Goal: Find specific page/section: Find specific page/section

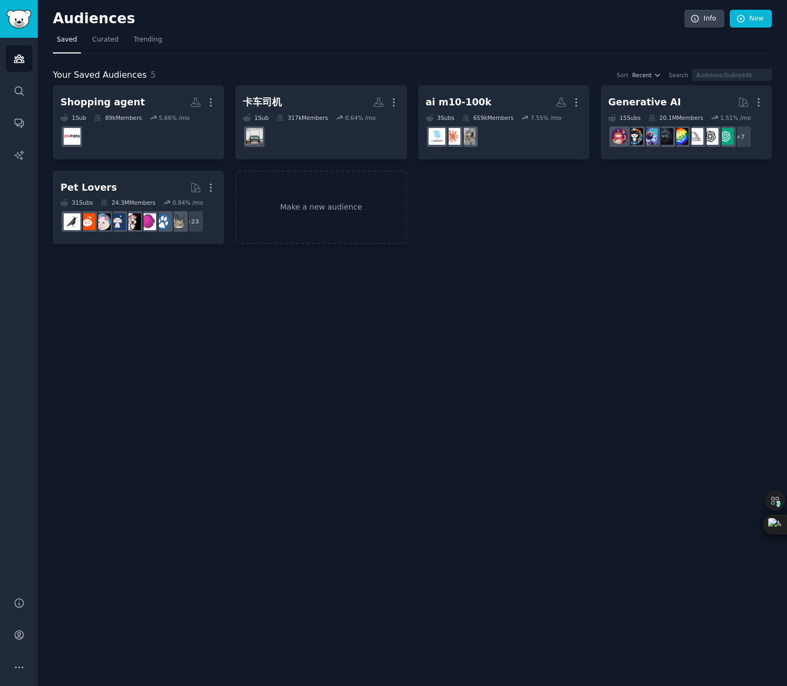
click at [659, 308] on div "Audiences Info New Saved Curated Trending Your Saved Audiences 5 Sort Recent Se…" at bounding box center [413, 343] width 750 height 686
click at [696, 348] on div "Audiences Info New Saved Curated Trending Your Saved Audiences 5 Sort Recent Se…" at bounding box center [413, 343] width 750 height 686
click at [705, 330] on div "Audiences Info New Saved Curated Trending Your Saved Audiences 5 Sort Recent Se…" at bounding box center [413, 343] width 750 height 686
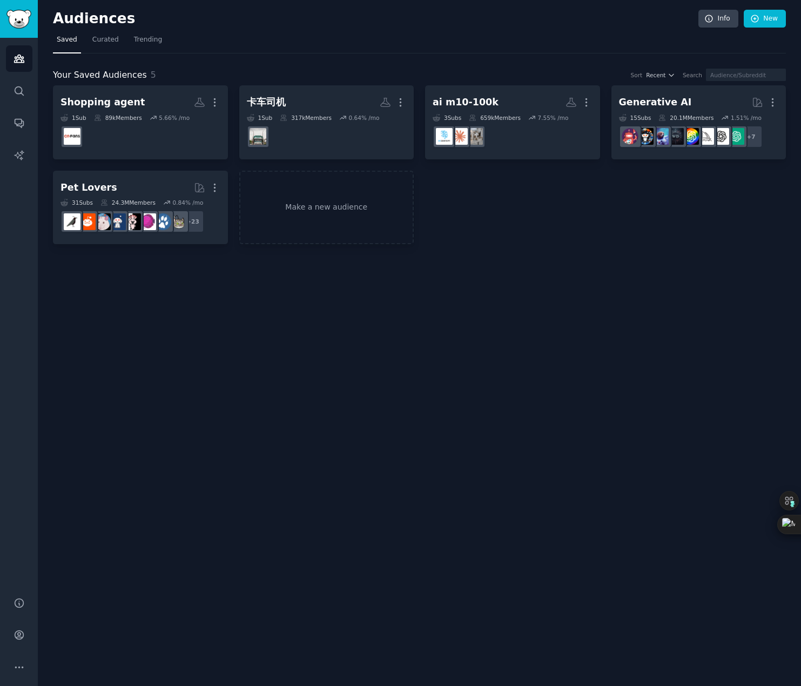
drag, startPoint x: 623, startPoint y: 319, endPoint x: 597, endPoint y: 353, distance: 43.2
click at [623, 319] on div "Audiences Info New Saved Curated Trending Your Saved Audiences 5 Sort Recent Se…" at bounding box center [419, 343] width 763 height 686
click at [632, 360] on div "Audiences Info New Saved Curated Trending Your Saved Audiences 5 Sort Recent Se…" at bounding box center [419, 343] width 763 height 686
drag, startPoint x: 292, startPoint y: 21, endPoint x: 172, endPoint y: 35, distance: 120.7
click at [292, 21] on h2 "Audiences" at bounding box center [375, 18] width 645 height 17
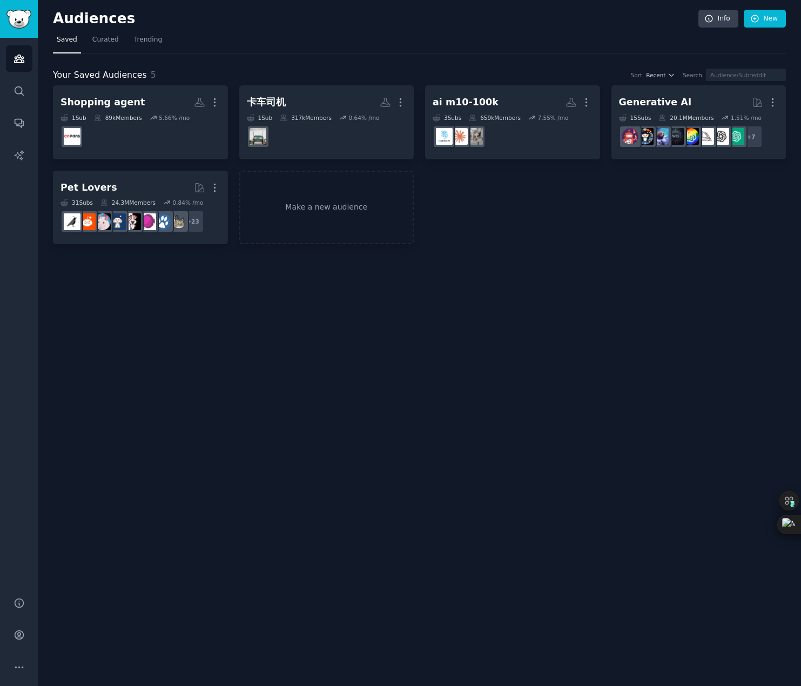
click at [543, 470] on div "Audiences Info New Saved Curated Trending Your Saved Audiences 5 Sort Recent Se…" at bounding box center [419, 343] width 763 height 686
click at [587, 365] on div "Audiences Info New Saved Curated Trending Your Saved Audiences 5 Sort Recent Se…" at bounding box center [419, 343] width 763 height 686
click at [677, 357] on div "Audiences Info New Saved Curated Trending Your Saved Audiences 5 Sort Recent Se…" at bounding box center [419, 343] width 763 height 686
drag, startPoint x: 555, startPoint y: 309, endPoint x: 517, endPoint y: 296, distance: 40.0
click at [555, 309] on div "Audiences Info New Saved Curated Trending Your Saved Audiences 5 Sort Recent Se…" at bounding box center [419, 343] width 763 height 686
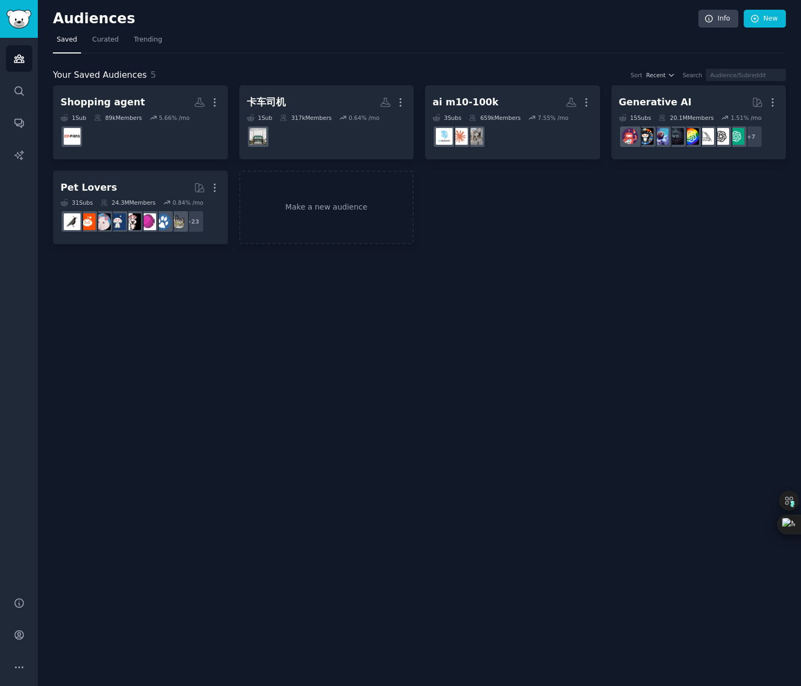
click at [633, 323] on div "Audiences Info New Saved Curated Trending Your Saved Audiences 5 Sort Recent Se…" at bounding box center [419, 343] width 763 height 686
click at [474, 317] on div "Audiences Info New Saved Curated Trending Your Saved Audiences 5 Sort Recent Se…" at bounding box center [419, 343] width 763 height 686
click at [608, 262] on div "Audiences Info New Saved Curated Trending Your Saved Audiences 5 Sort Recent Se…" at bounding box center [419, 343] width 763 height 686
click at [579, 269] on div "Audiences Info New Saved Curated Trending Your Saved Audiences 5 Sort Recent Se…" at bounding box center [419, 343] width 763 height 686
drag, startPoint x: 644, startPoint y: 302, endPoint x: 580, endPoint y: 316, distance: 65.3
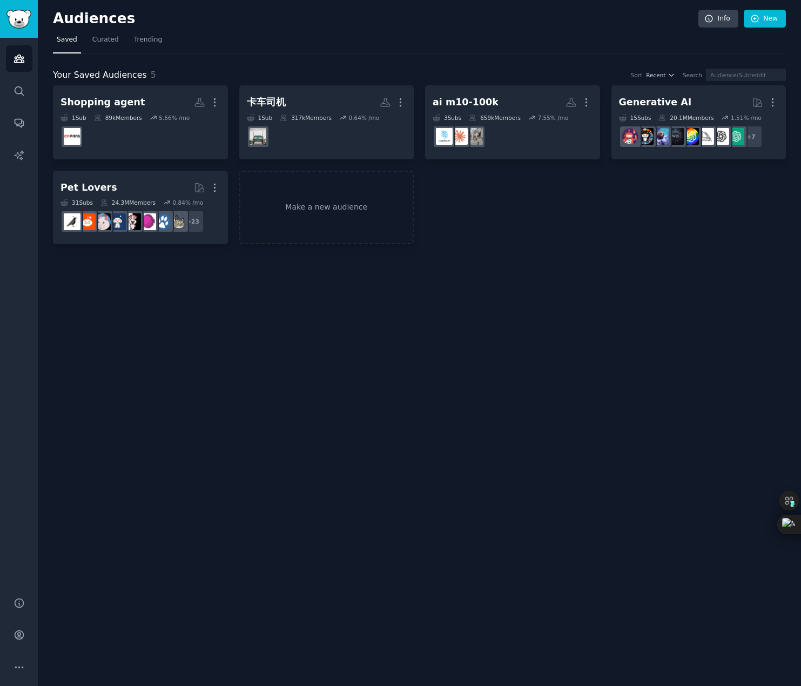
click at [644, 302] on div "Audiences Info New Saved Curated Trending Your Saved Audiences 5 Sort Recent Se…" at bounding box center [419, 343] width 763 height 686
click at [372, 305] on div "Audiences Info New Saved Curated Trending Your Saved Audiences 5 Sort Recent Se…" at bounding box center [419, 343] width 763 height 686
click at [603, 193] on div "Shopping agent Custom Audience More 1 Sub 89k Members 5.66 % /mo 卡车司机 Custom Au…" at bounding box center [419, 164] width 733 height 159
click at [555, 357] on div "Audiences Info New Saved Curated Trending Your Saved Audiences 5 Sort Recent Se…" at bounding box center [419, 343] width 763 height 686
click at [725, 235] on div "Shopping agent Custom Audience More 1 Sub 89k Members 5.66 % /mo 卡车司机 Custom Au…" at bounding box center [419, 164] width 733 height 159
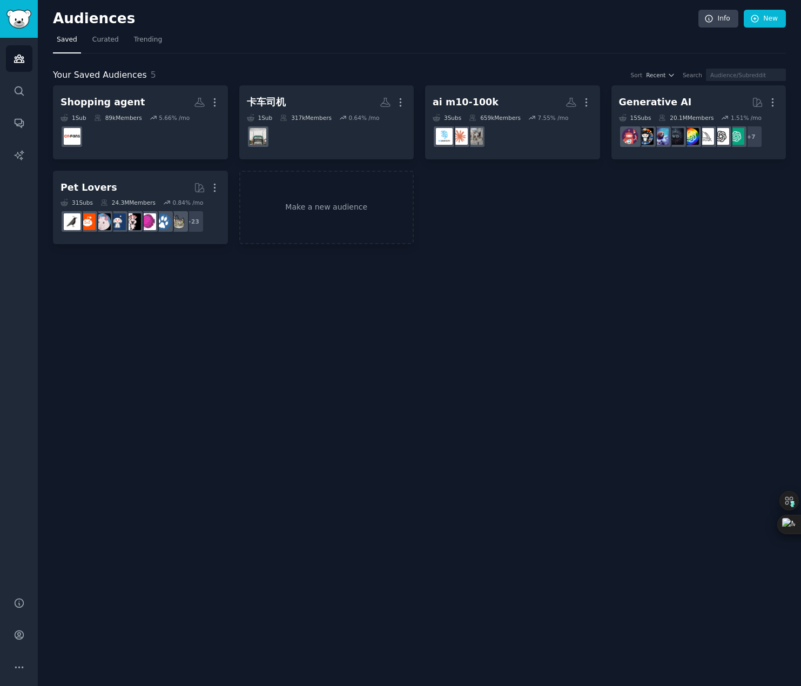
click at [227, 286] on div "Audiences Info New Saved Curated Trending Your Saved Audiences 5 Sort Recent Se…" at bounding box center [419, 343] width 763 height 686
click at [649, 209] on div "Shopping agent Custom Audience More 1 Sub 89k Members 5.66 % /mo 卡车司机 Custom Au…" at bounding box center [419, 164] width 733 height 159
drag, startPoint x: 639, startPoint y: 300, endPoint x: 579, endPoint y: 309, distance: 61.1
click at [639, 300] on div "Audiences Info New Saved Curated Trending Your Saved Audiences 5 Sort Recent Se…" at bounding box center [419, 343] width 763 height 686
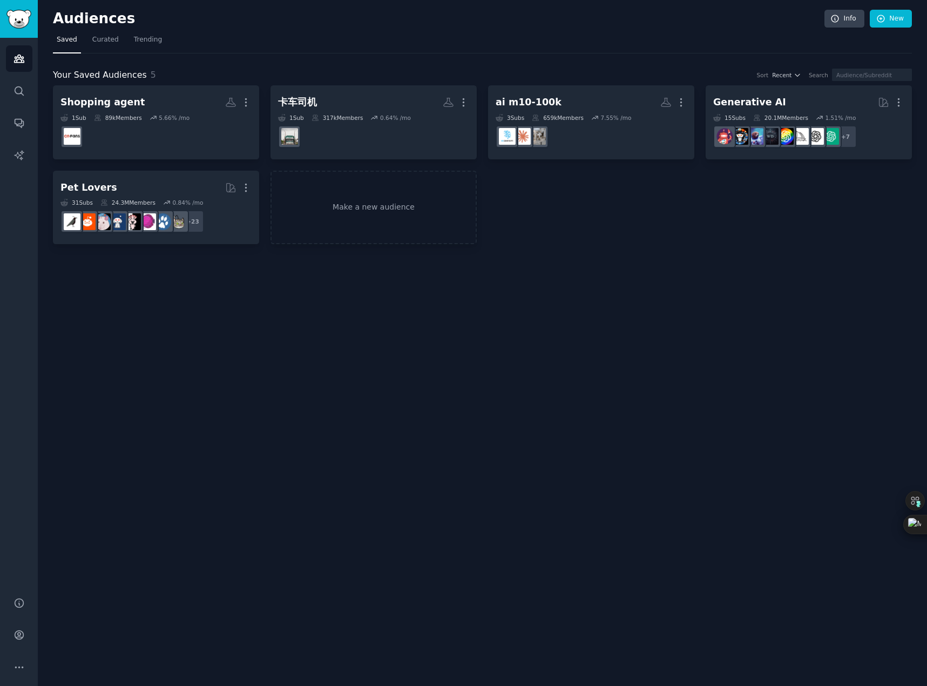
click at [383, 396] on div "Audiences Info New Saved Curated Trending Your Saved Audiences 5 Sort Recent Se…" at bounding box center [482, 343] width 889 height 686
drag, startPoint x: 493, startPoint y: 359, endPoint x: 436, endPoint y: 362, distance: 57.4
click at [493, 359] on div "Audiences Info New Saved Curated Trending Your Saved Audiences 5 Sort Recent Se…" at bounding box center [482, 343] width 889 height 686
click at [569, 22] on h2 "Audiences" at bounding box center [439, 18] width 772 height 17
click at [296, 318] on div "Audiences Info New Saved Curated Trending Your Saved Audiences 5 Sort Recent Se…" at bounding box center [482, 343] width 889 height 686
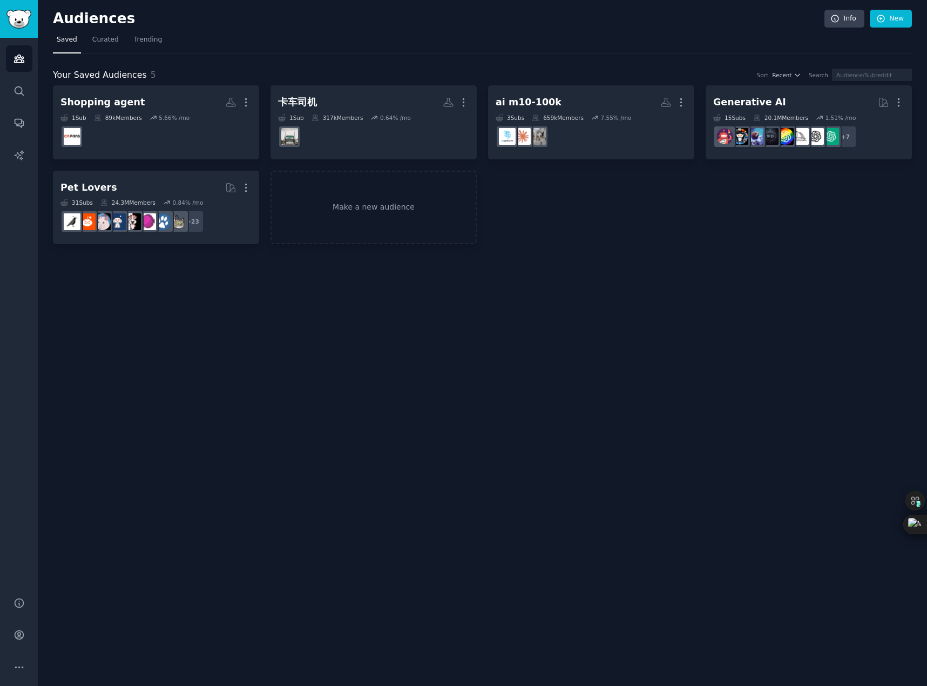
click at [17, 207] on div "Audiences Search Conversations AI Reports" at bounding box center [19, 311] width 38 height 546
click at [511, 176] on div "Shopping agent Custom Audience More 1 Sub 89k Members 5.66 % /mo r/CNfans 卡车司机 …" at bounding box center [482, 164] width 859 height 159
click at [430, 383] on div "Audiences Info New Saved Curated Trending Your Saved Audiences 5 Sort Recent Se…" at bounding box center [482, 343] width 889 height 686
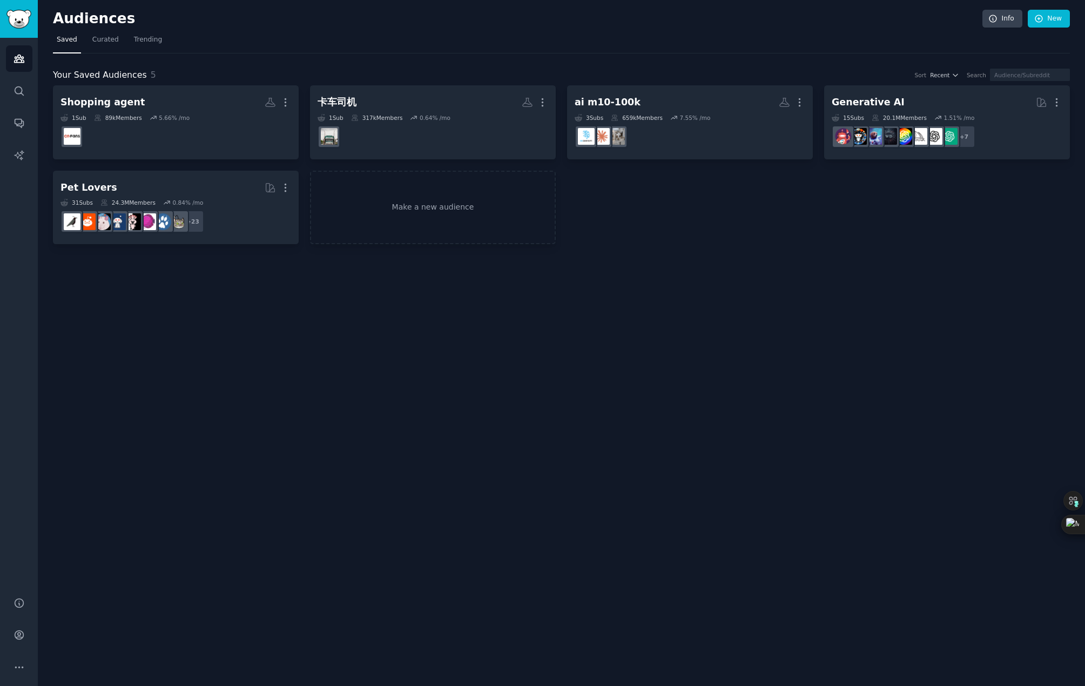
click at [680, 336] on div "Audiences Info New Saved Curated Trending Your Saved Audiences 5 Sort Recent Se…" at bounding box center [561, 343] width 1047 height 686
click at [276, 336] on div "Audiences Info New Saved Curated Trending Your Saved Audiences 5 Sort Recent Se…" at bounding box center [561, 343] width 1047 height 686
click at [589, 341] on div "Audiences Info New Saved Curated Trending Your Saved Audiences 5 Sort Recent Se…" at bounding box center [561, 343] width 1047 height 686
click at [416, 63] on div "Your Saved Audiences 5 Sort Recent Search Shopping agent Custom Audience More 1…" at bounding box center [561, 148] width 1017 height 191
click at [93, 43] on span "Curated" at bounding box center [105, 40] width 26 height 10
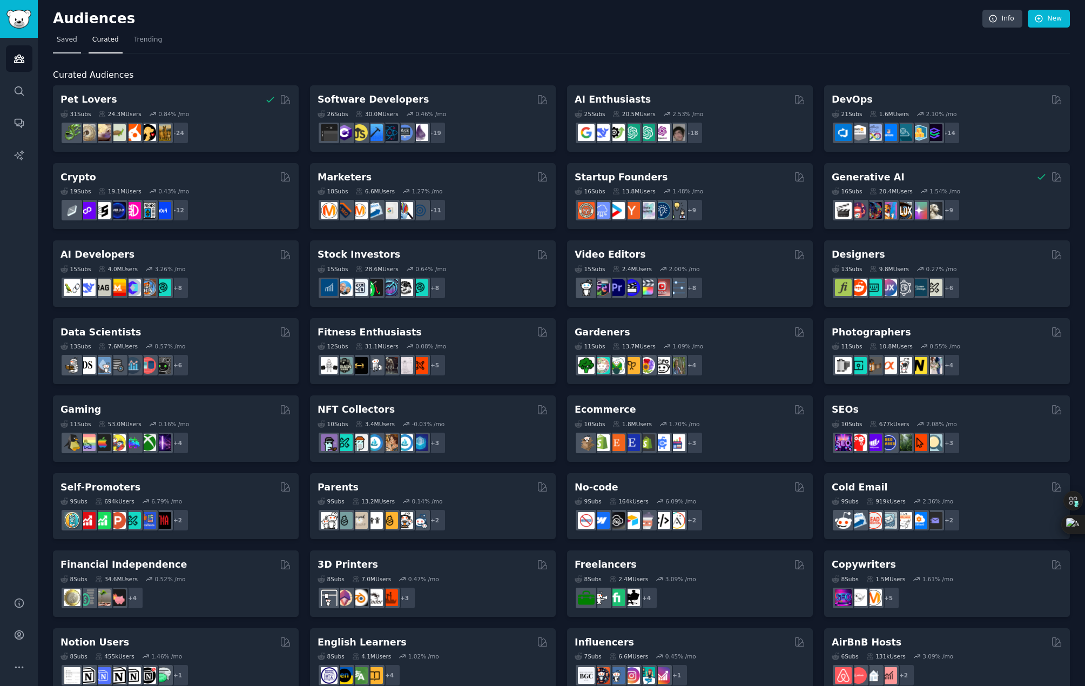
click at [69, 44] on span "Saved" at bounding box center [67, 40] width 21 height 10
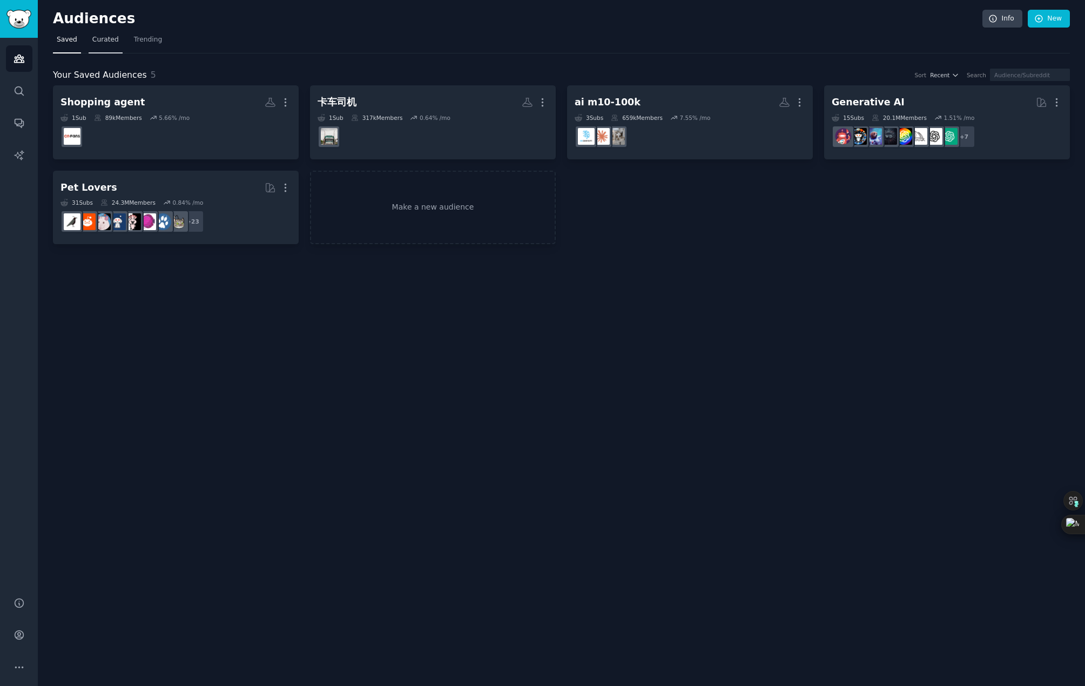
click at [97, 44] on span "Curated" at bounding box center [105, 40] width 26 height 10
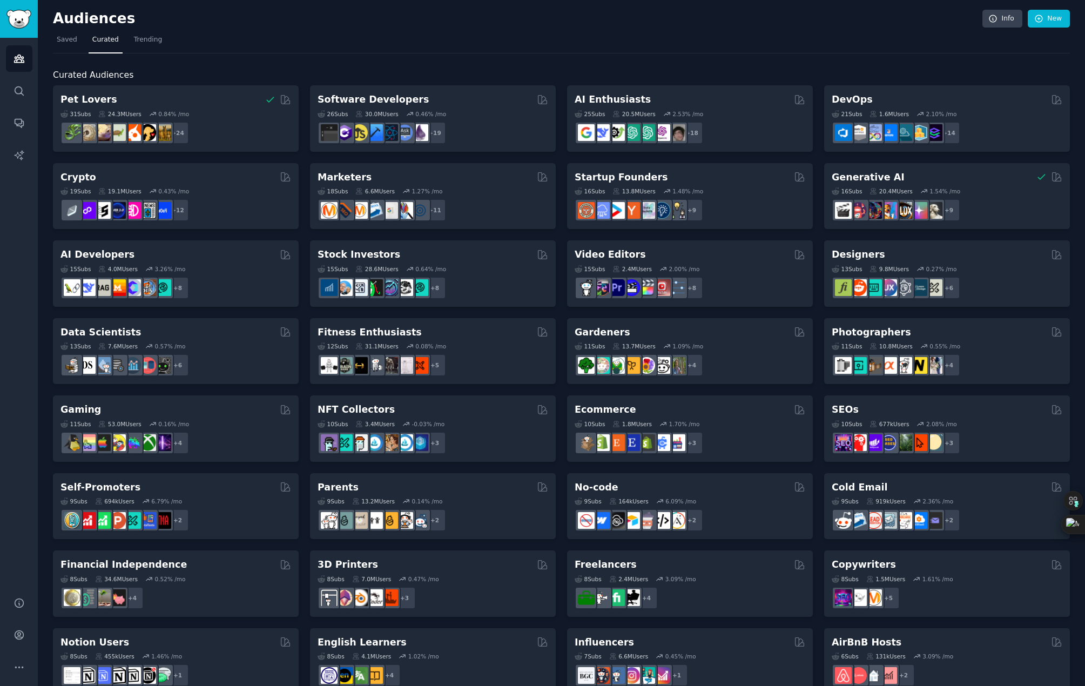
click at [291, 42] on nav "Saved Curated Trending" at bounding box center [561, 42] width 1017 height 22
click at [462, 41] on nav "Saved Curated Trending" at bounding box center [561, 42] width 1017 height 22
click at [8, 299] on div "Audiences Search Conversations AI Reports" at bounding box center [19, 311] width 38 height 546
click at [771, 59] on div "Curated Audiences Pet Lovers 31 Sub s 24.3M Users 0.84 % /mo + 24 Software Deve…" at bounding box center [561, 451] width 1017 height 796
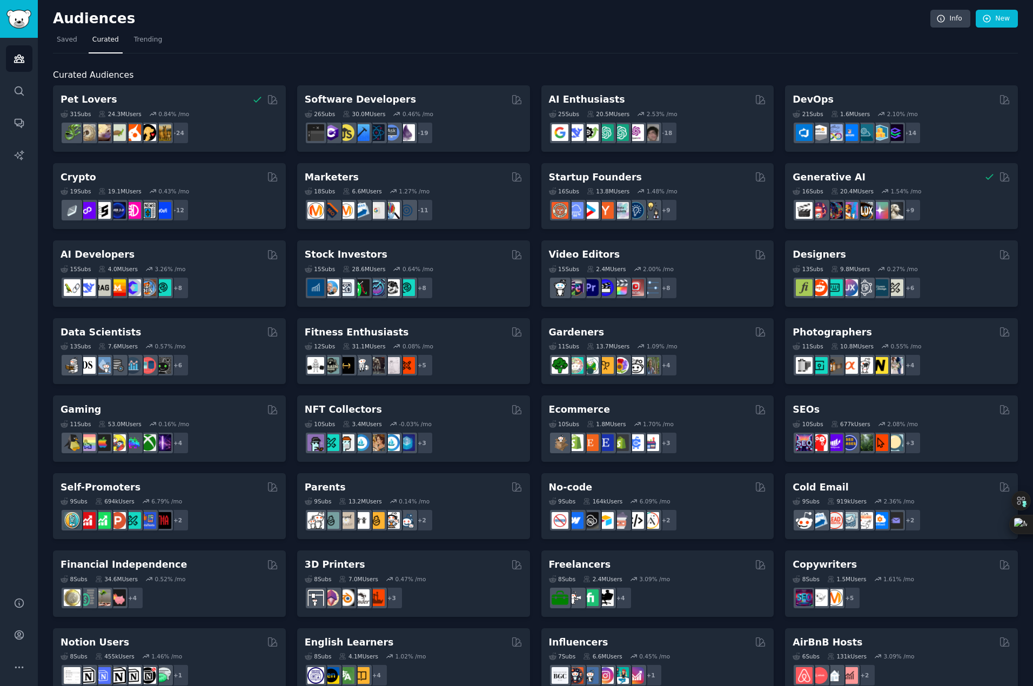
click at [588, 59] on div "Curated Audiences Pet Lovers 31 Sub s 24.3M Users 0.84 % /mo + 24 Software Deve…" at bounding box center [535, 451] width 964 height 796
click at [553, 66] on div "Curated Audiences Pet Lovers 31 Sub s 24.3M Users 0.84 % /mo + 24 Software Deve…" at bounding box center [535, 451] width 964 height 796
drag, startPoint x: 713, startPoint y: 60, endPoint x: 661, endPoint y: 81, distance: 56.0
click at [713, 60] on div "Curated Audiences Pet Lovers 31 Sub s 24.3M Users 0.84 % /mo + 24 Software Deve…" at bounding box center [535, 451] width 964 height 796
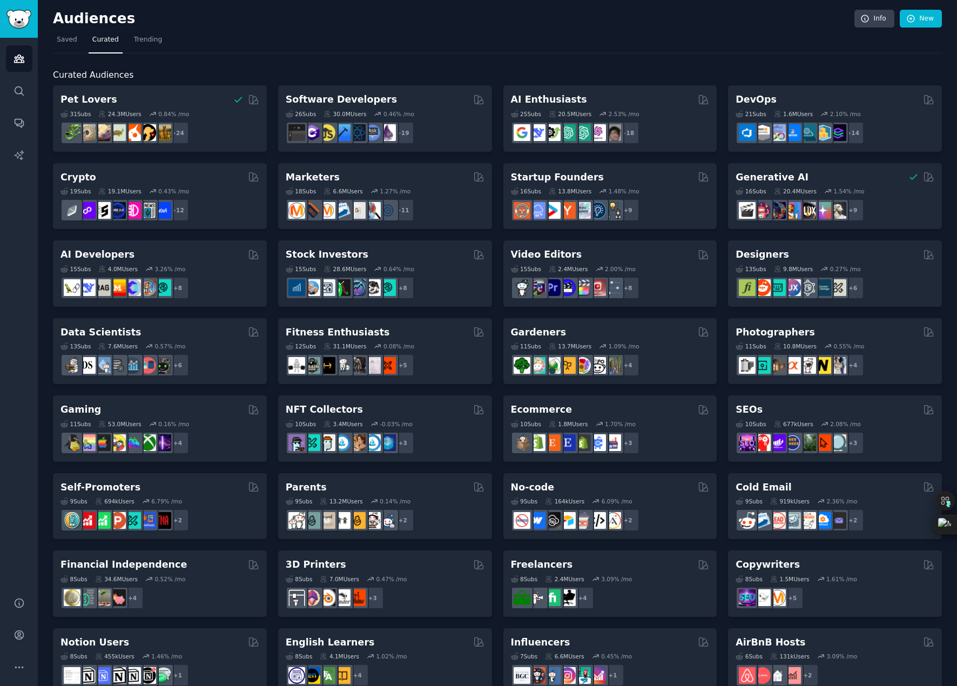
click at [634, 36] on nav "Saved Curated Trending" at bounding box center [497, 42] width 889 height 22
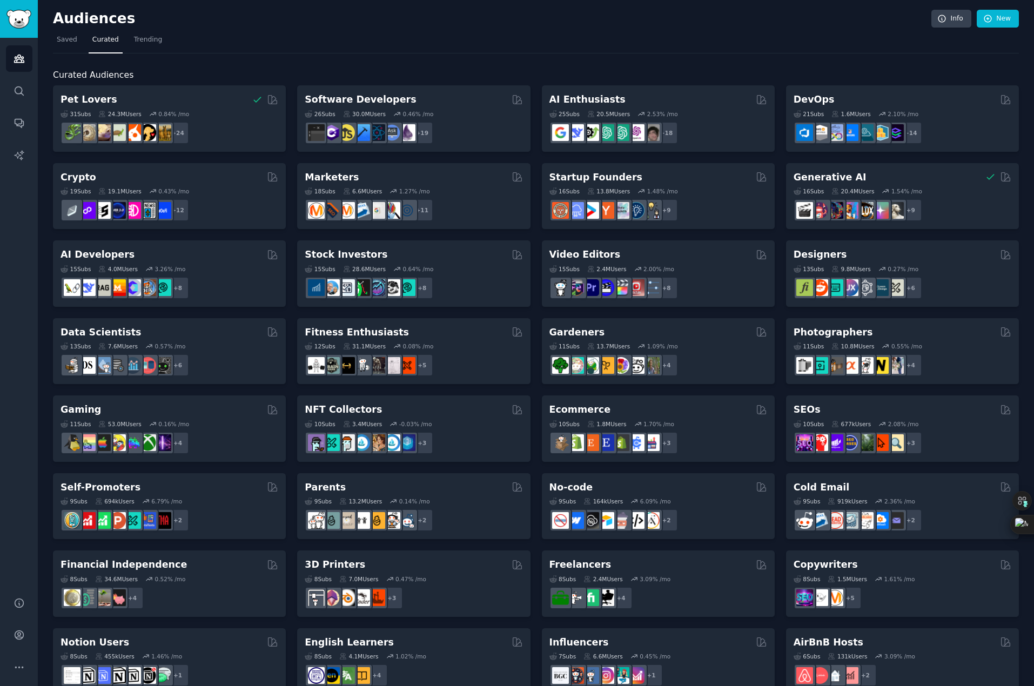
click at [787, 52] on nav "Saved Curated Trending" at bounding box center [536, 42] width 966 height 22
drag, startPoint x: 791, startPoint y: 63, endPoint x: 750, endPoint y: 71, distance: 41.2
click at [787, 63] on div "Curated Audiences Pet Lovers 31 Sub s 24.3M Users 0.84 % /mo + 24 Software Deve…" at bounding box center [536, 451] width 966 height 796
click at [283, 18] on h2 "Audiences" at bounding box center [492, 18] width 878 height 17
click at [255, 24] on h2 "Audiences" at bounding box center [492, 18] width 878 height 17
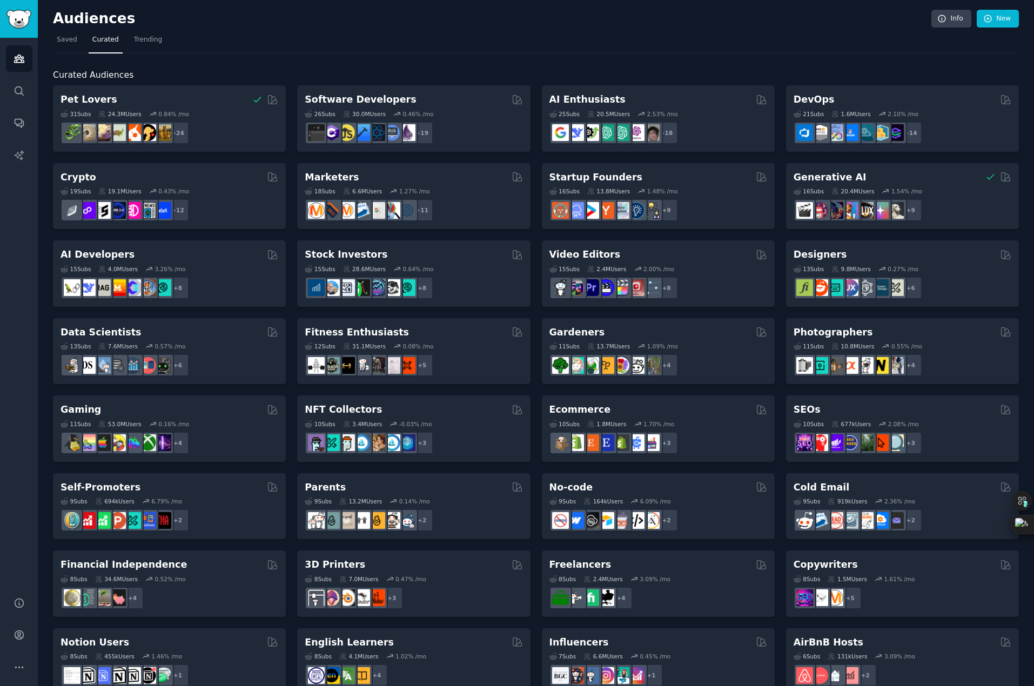
click at [274, 64] on div "Curated Audiences Pet Lovers You have already saved this curated audience 31 Su…" at bounding box center [536, 451] width 966 height 796
click at [199, 48] on nav "Saved Curated Trending" at bounding box center [536, 42] width 966 height 22
click at [139, 46] on link "Trending" at bounding box center [148, 42] width 36 height 22
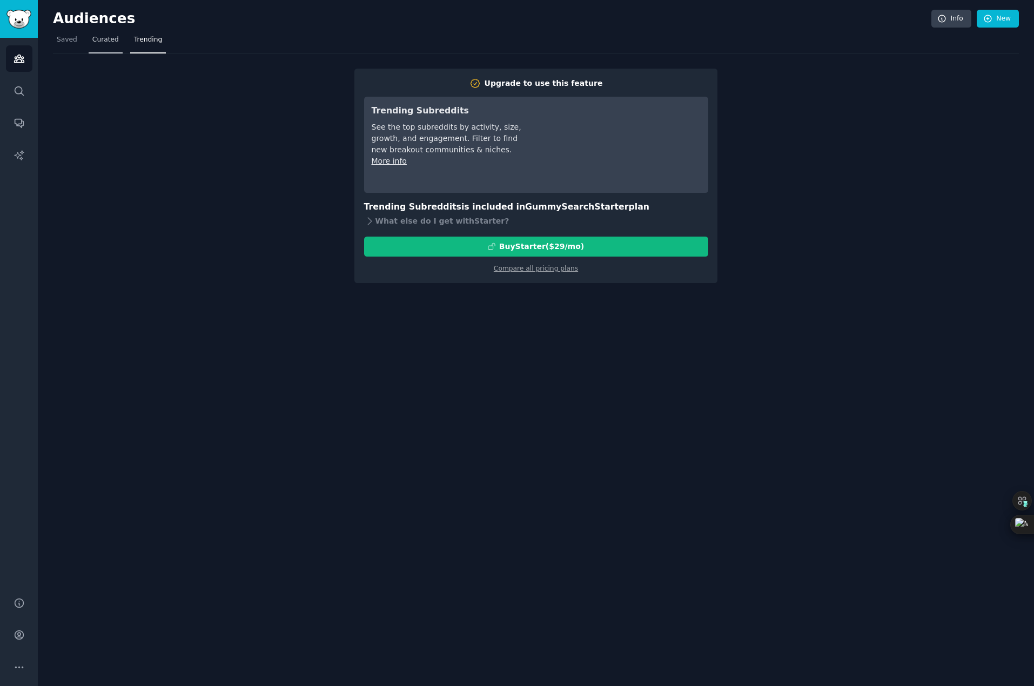
click at [100, 48] on link "Curated" at bounding box center [106, 42] width 34 height 22
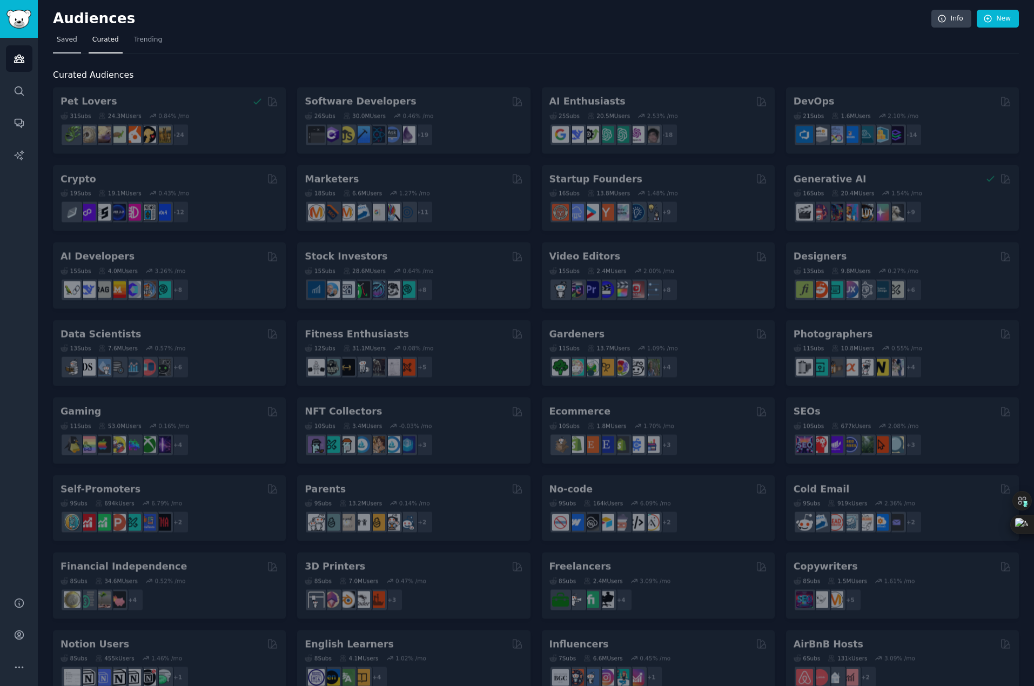
click at [70, 50] on link "Saved" at bounding box center [67, 42] width 28 height 22
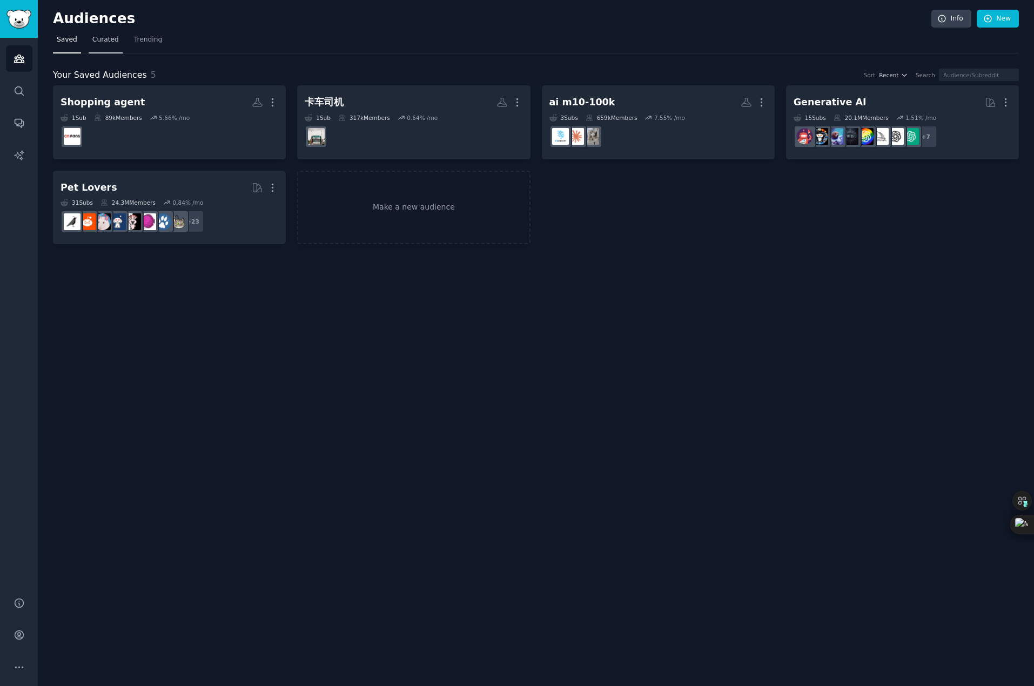
click at [101, 52] on link "Curated" at bounding box center [106, 42] width 34 height 22
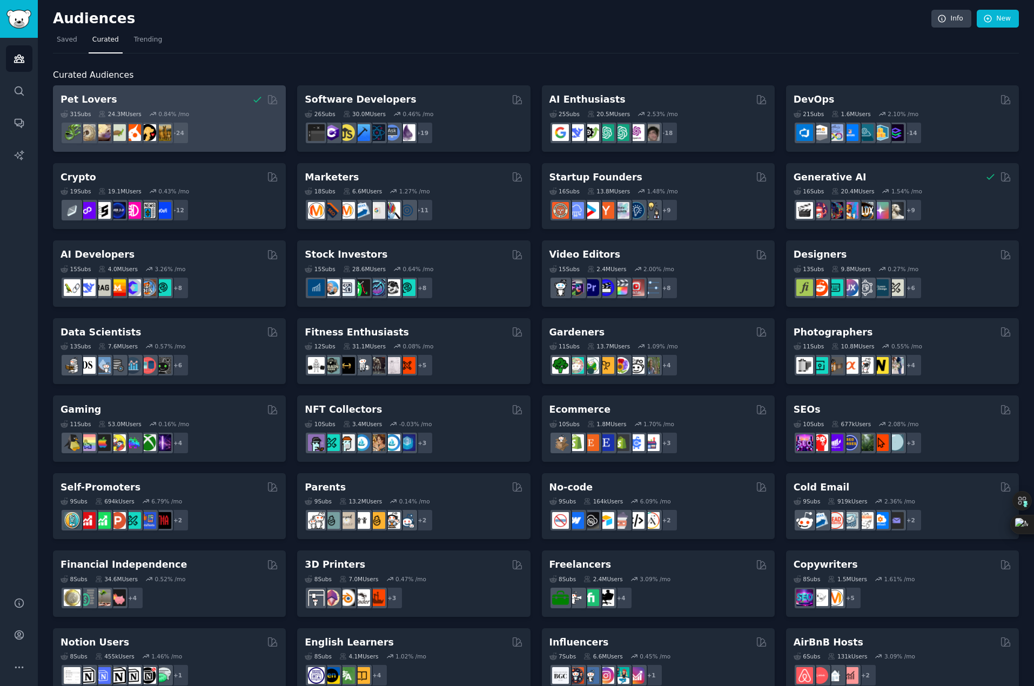
click at [268, 42] on nav "Saved Curated Trending" at bounding box center [536, 42] width 966 height 22
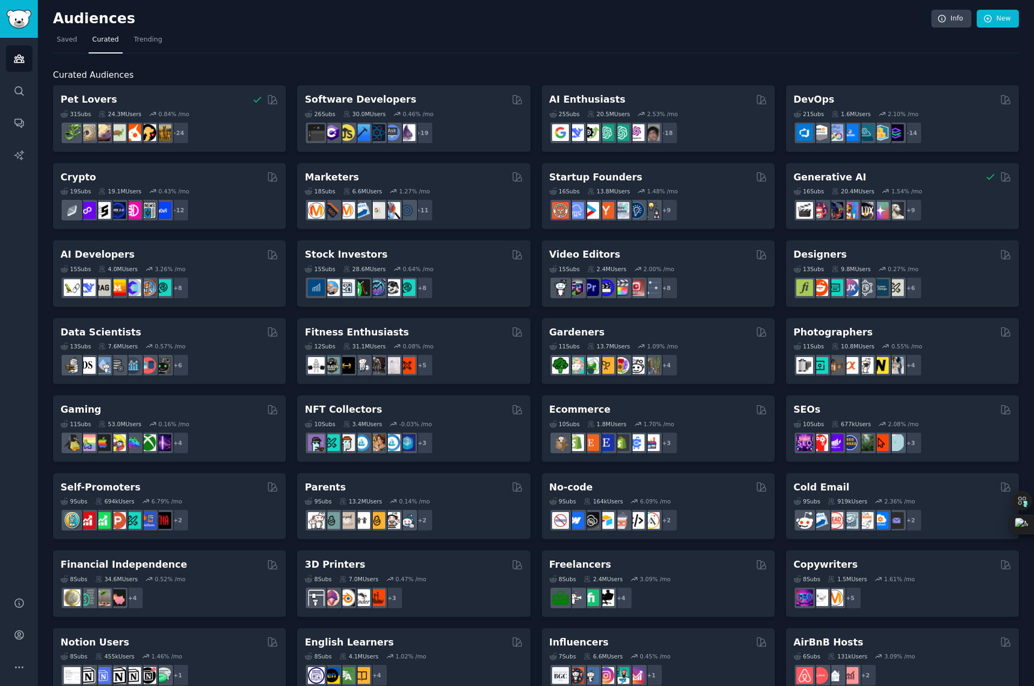
click at [258, 53] on div "Curated Audiences Pet Lovers You have already saved this curated audience 31 Su…" at bounding box center [536, 451] width 966 height 796
click at [66, 48] on link "Saved" at bounding box center [67, 42] width 28 height 22
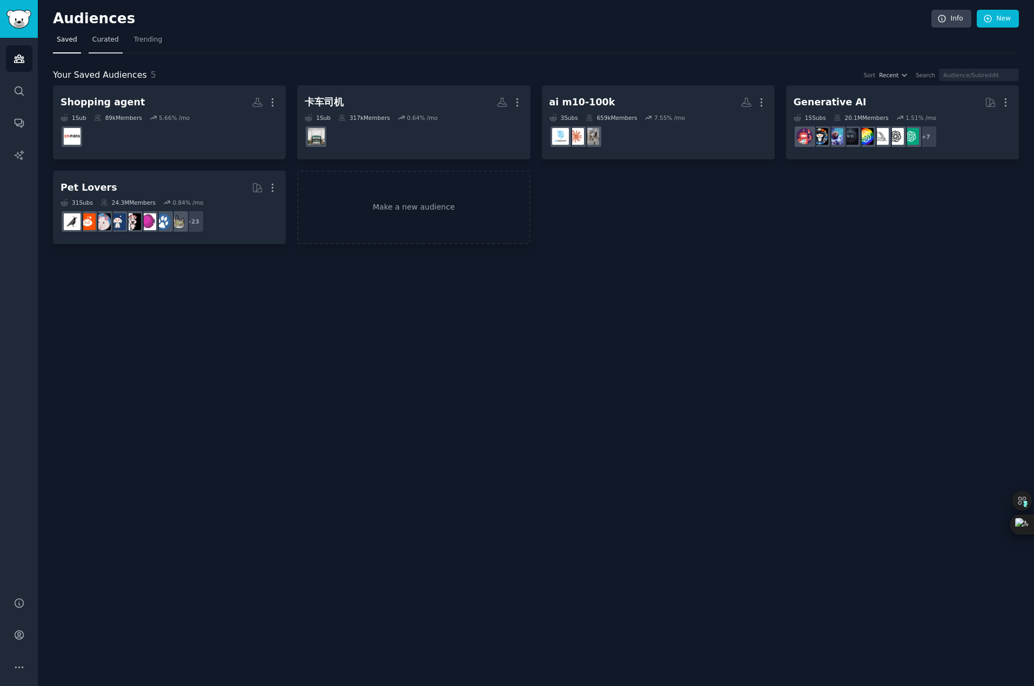
click at [109, 48] on link "Curated" at bounding box center [106, 42] width 34 height 22
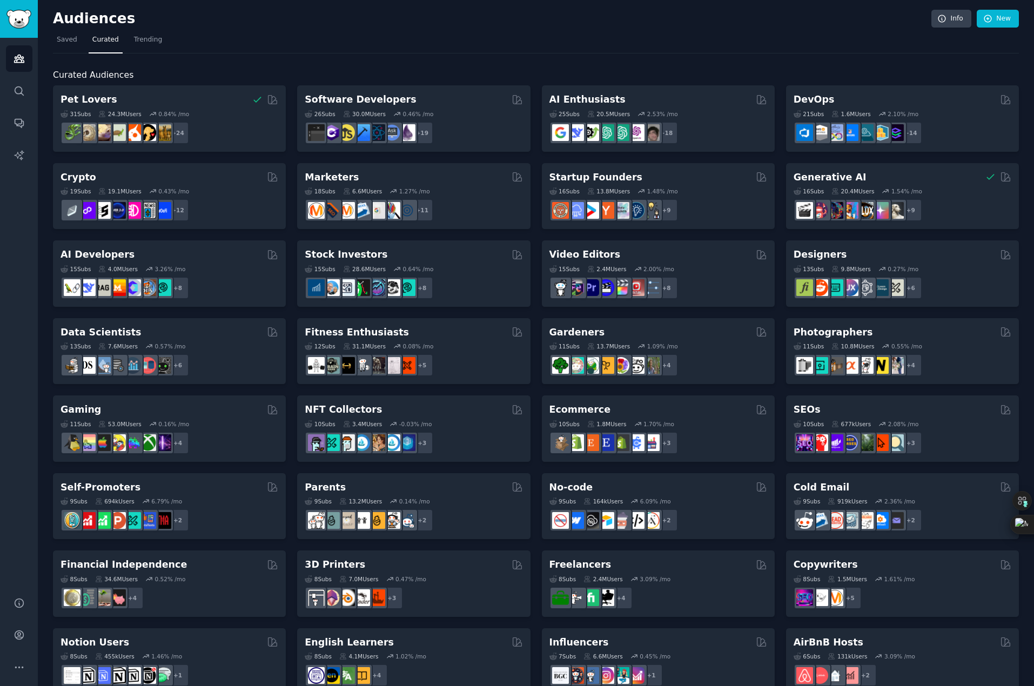
click at [645, 39] on nav "Saved Curated Trending" at bounding box center [536, 42] width 966 height 22
click at [523, 66] on div "Curated Audiences Pet Lovers 31 Sub s 24.3M Users 0.84 % /mo + 24 Software Deve…" at bounding box center [536, 451] width 966 height 796
click at [232, 33] on nav "Saved Curated Trending" at bounding box center [536, 42] width 966 height 22
click at [65, 44] on span "Saved" at bounding box center [67, 40] width 21 height 10
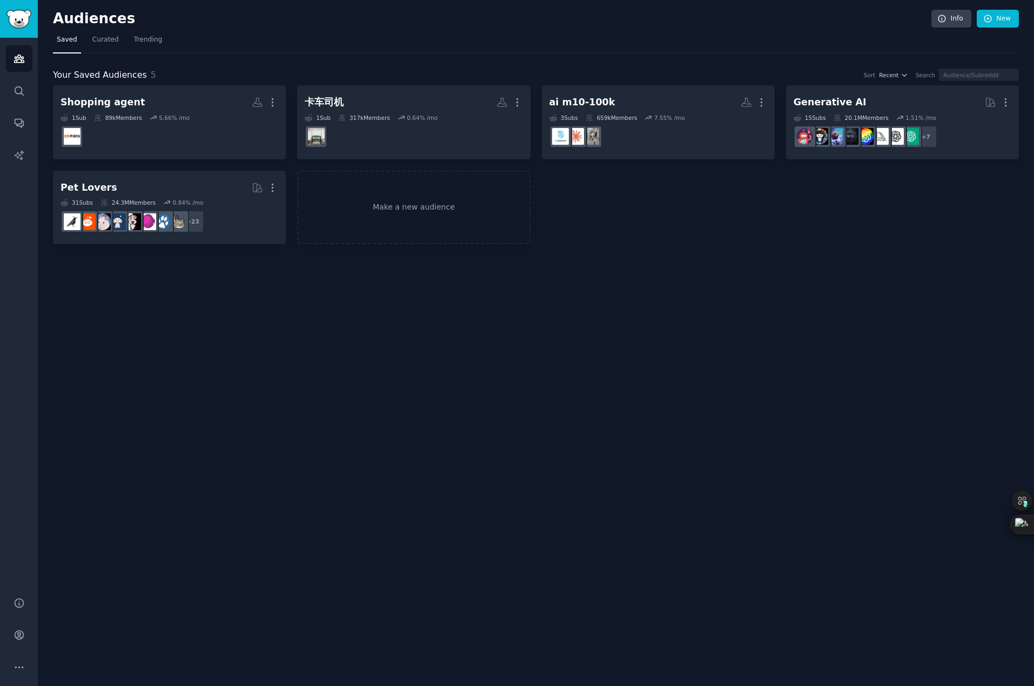
drag, startPoint x: 468, startPoint y: 26, endPoint x: 481, endPoint y: 27, distance: 13.0
click at [468, 26] on h2 "Audiences" at bounding box center [492, 18] width 878 height 17
click at [103, 39] on span "Curated" at bounding box center [105, 40] width 26 height 10
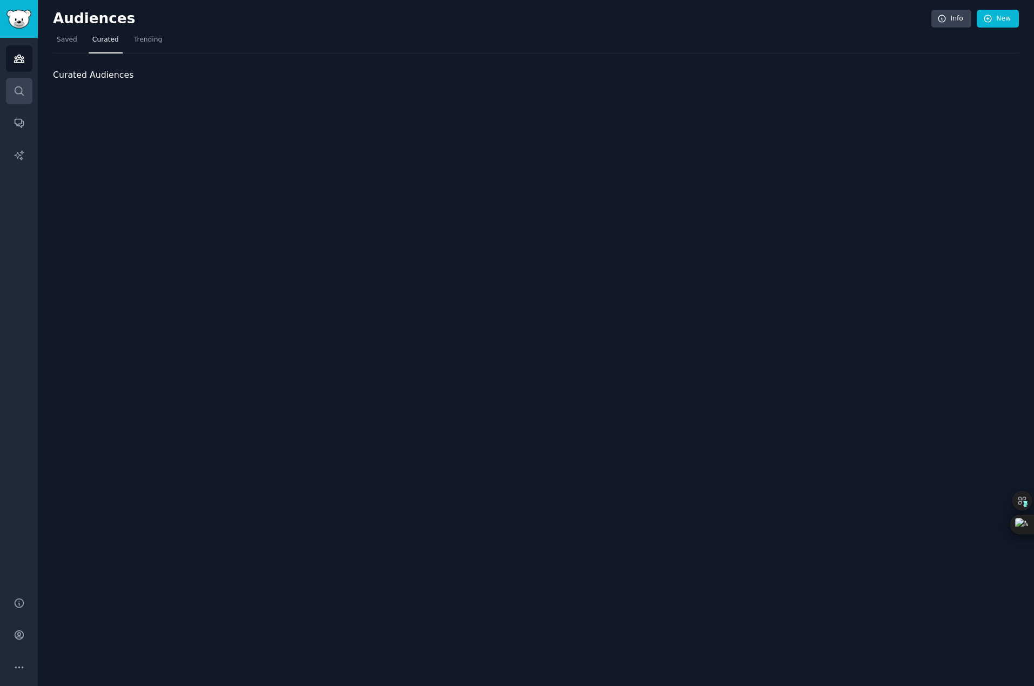
click at [18, 86] on icon "Sidebar" at bounding box center [19, 90] width 11 height 11
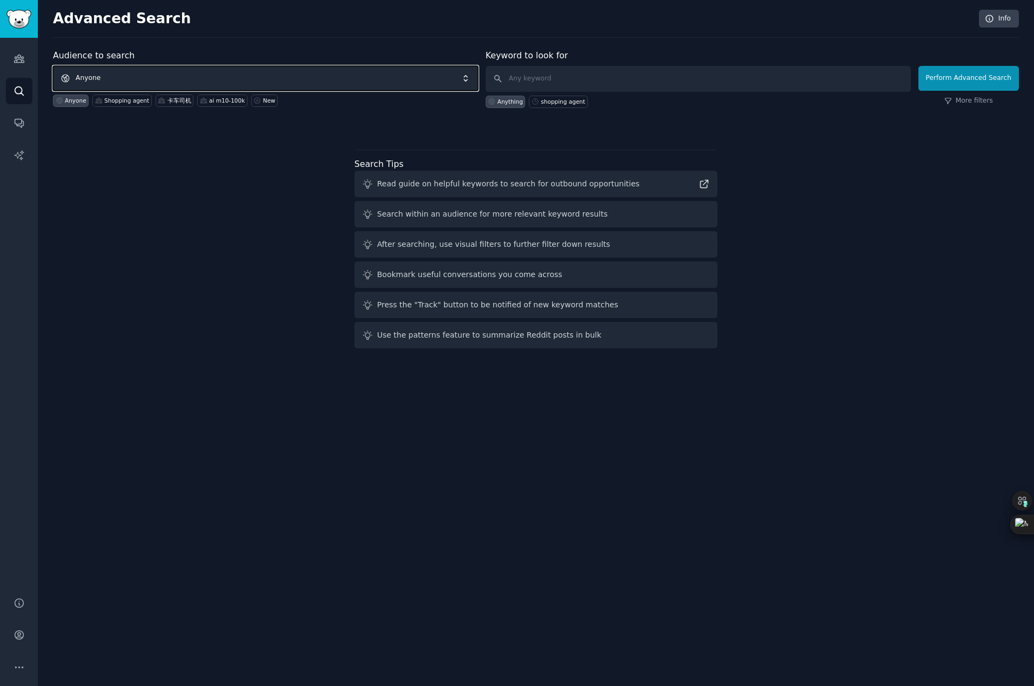
click at [215, 74] on span "Anyone" at bounding box center [265, 78] width 425 height 25
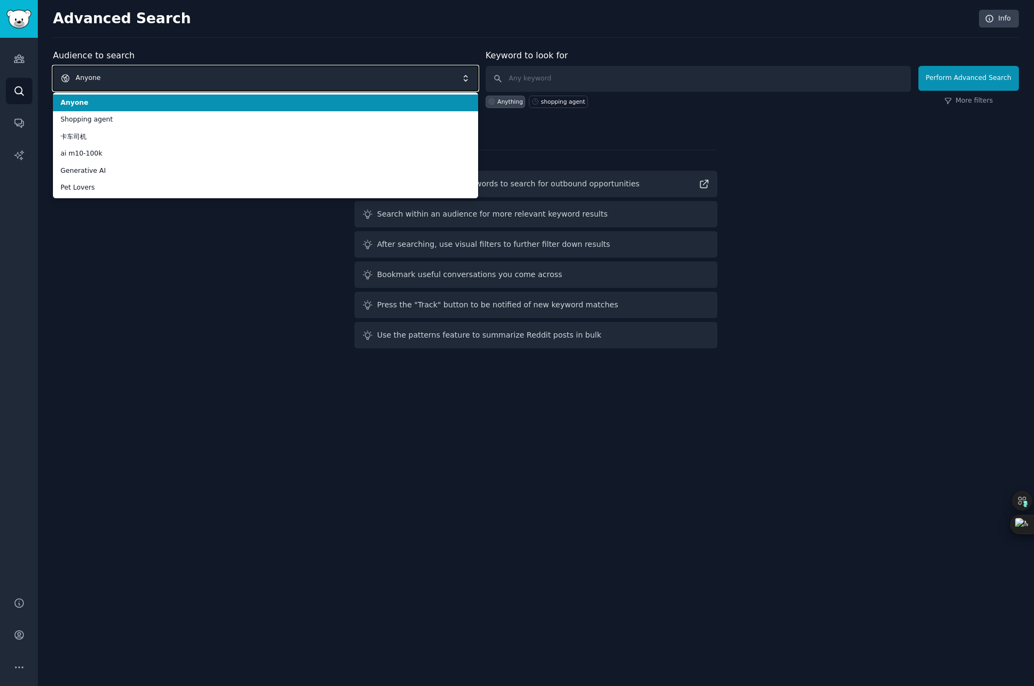
click at [215, 74] on span "Anyone" at bounding box center [265, 78] width 425 height 25
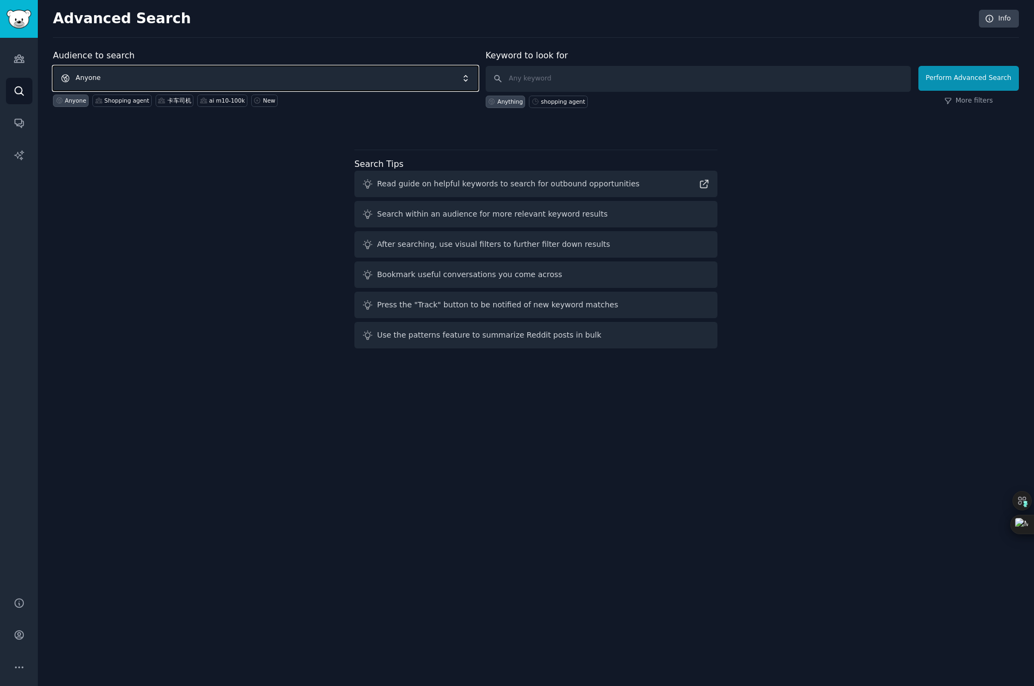
click at [183, 76] on span "Anyone" at bounding box center [265, 78] width 425 height 25
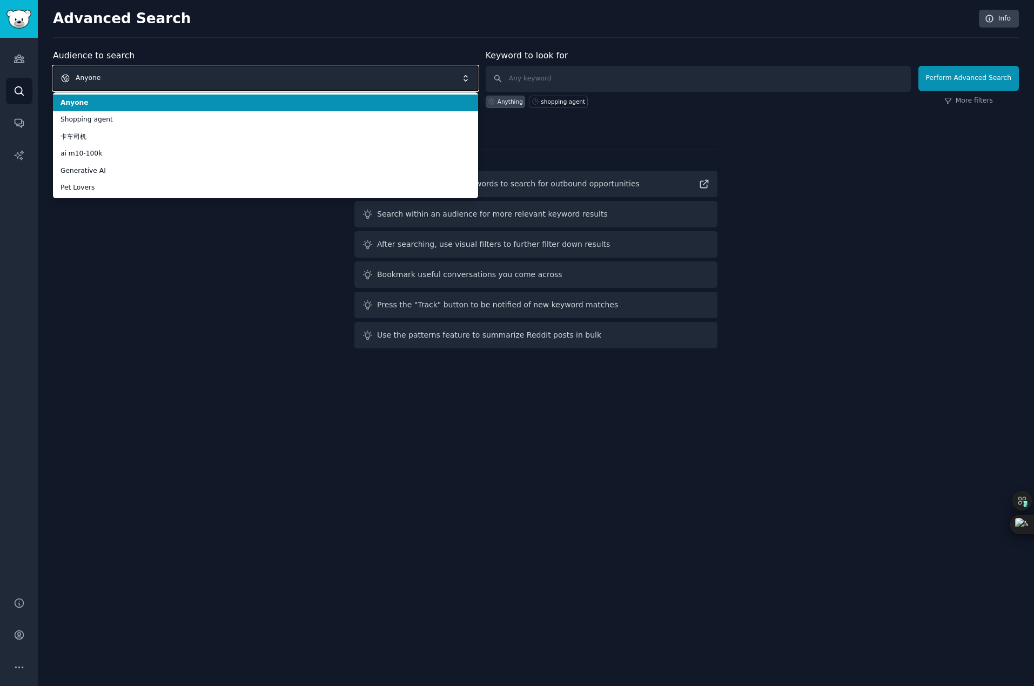
click at [288, 75] on span "Anyone" at bounding box center [265, 78] width 425 height 25
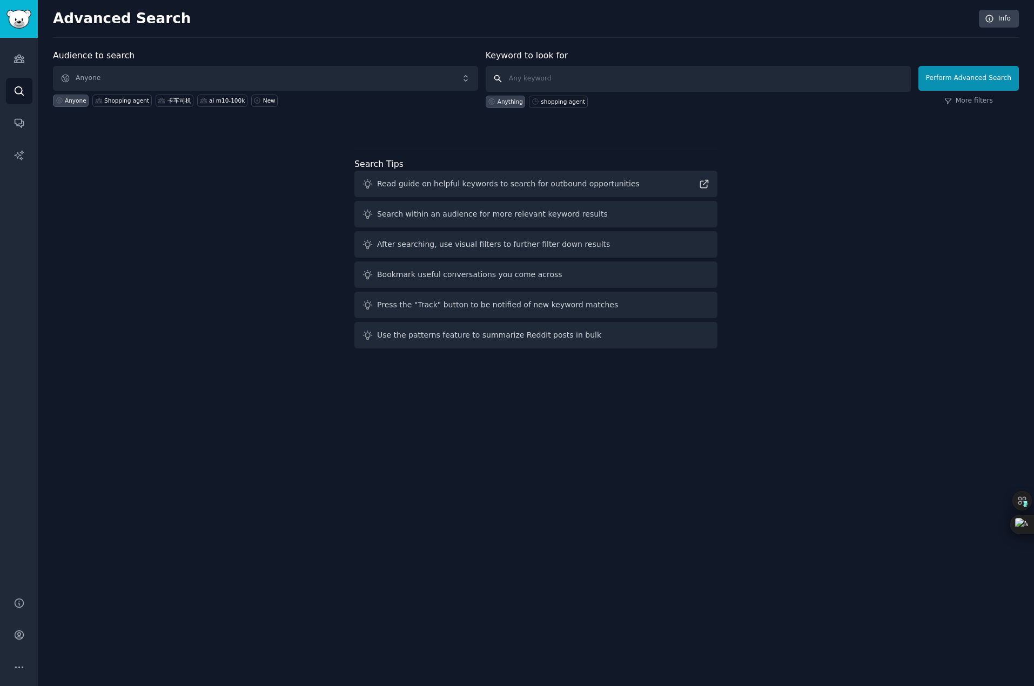
click at [572, 86] on input "text" at bounding box center [697, 79] width 425 height 26
type input "r/frugal"
click at [651, 106] on div "Anything shopping agent" at bounding box center [697, 100] width 425 height 16
click at [715, 81] on input "r/frugal" at bounding box center [697, 79] width 425 height 26
click at [787, 80] on button "Perform Advanced Search" at bounding box center [968, 78] width 100 height 25
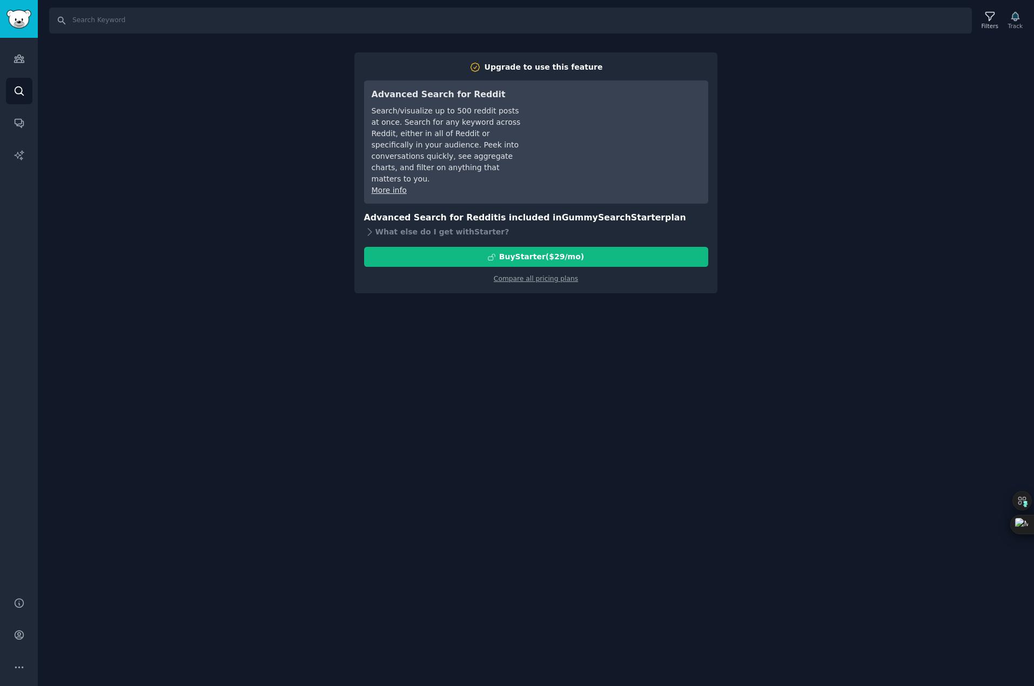
click at [543, 315] on div "Search Filters Track Upgrade to use this feature Advanced Search for Reddit Sea…" at bounding box center [536, 343] width 996 height 686
click at [14, 66] on link "Audiences" at bounding box center [19, 58] width 26 height 26
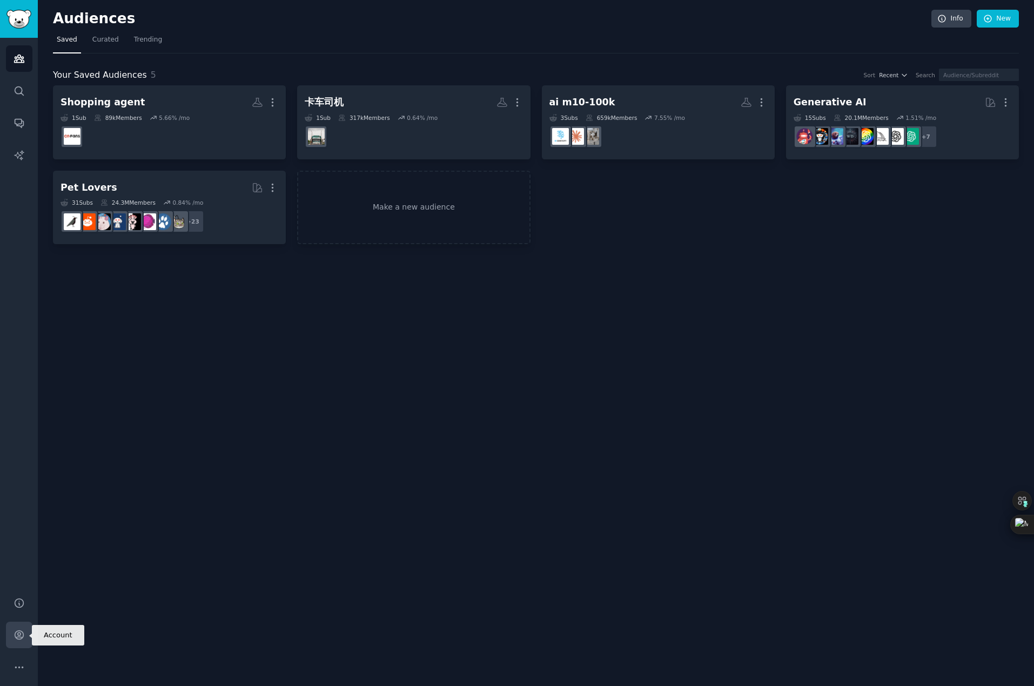
click at [18, 631] on icon "Sidebar" at bounding box center [19, 634] width 11 height 11
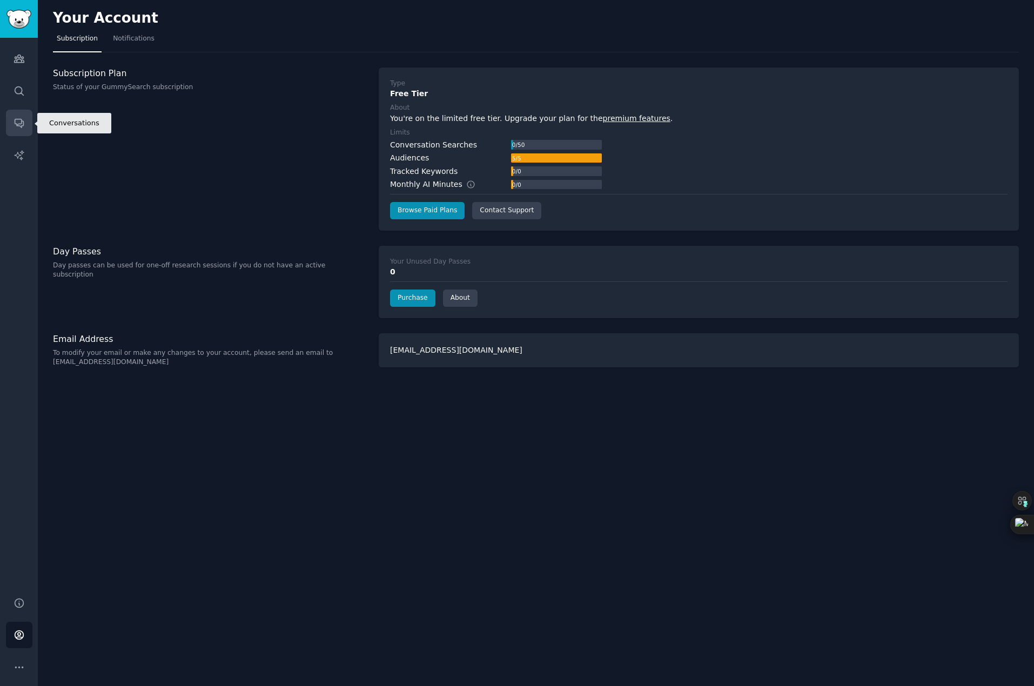
click at [11, 119] on link "Conversations" at bounding box center [19, 123] width 26 height 26
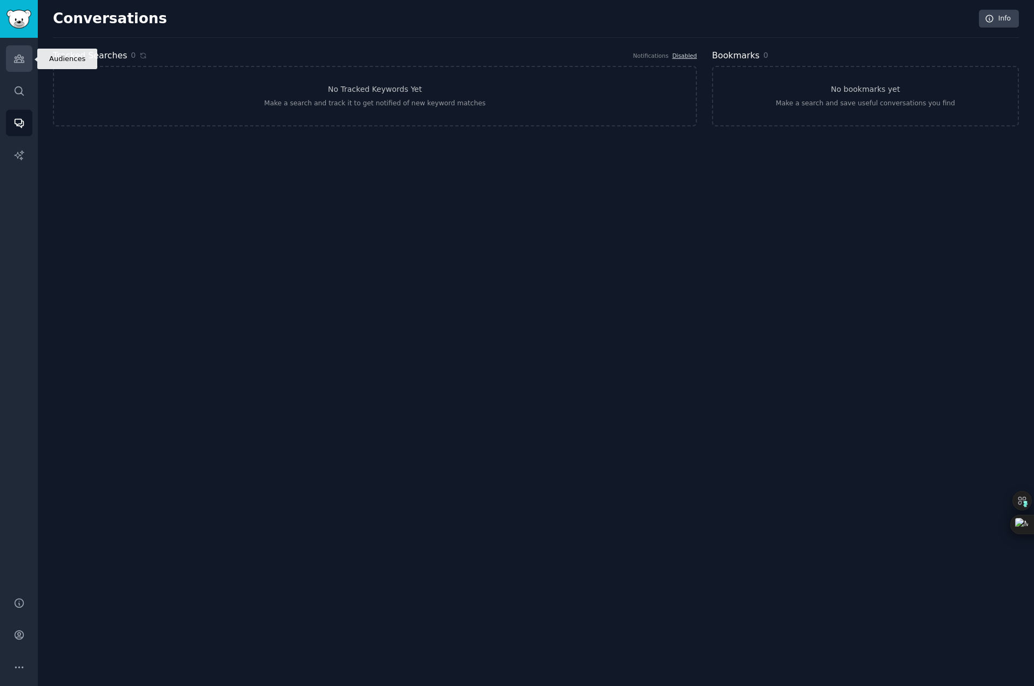
click at [14, 55] on icon "Sidebar" at bounding box center [19, 58] width 11 height 11
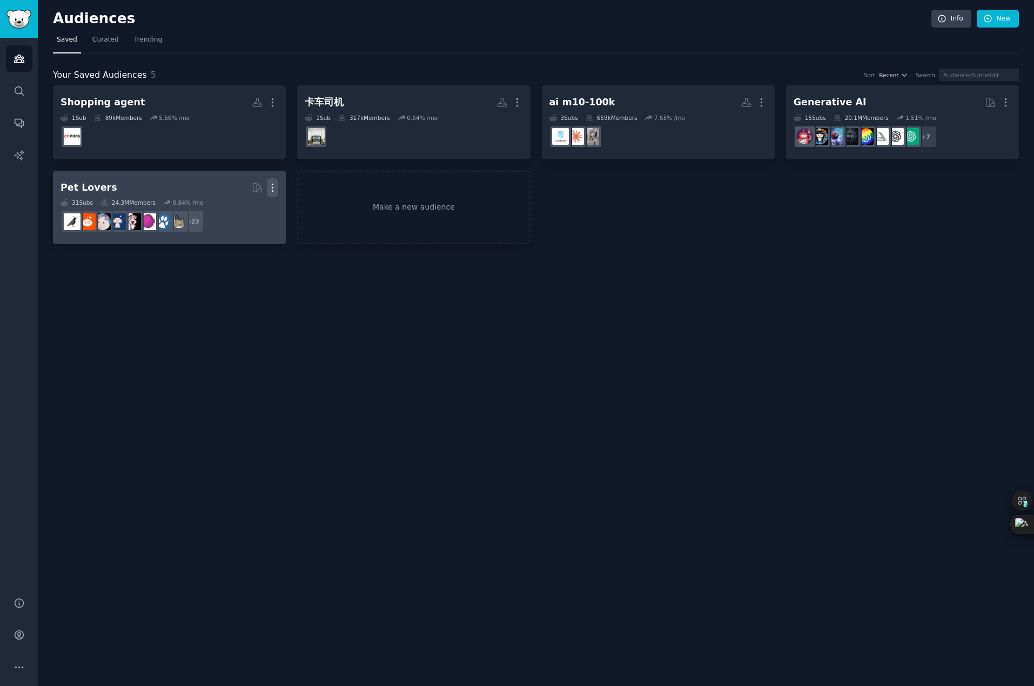
click at [273, 189] on icon "button" at bounding box center [272, 187] width 11 height 11
click at [238, 212] on p "Delete" at bounding box center [243, 210] width 25 height 11
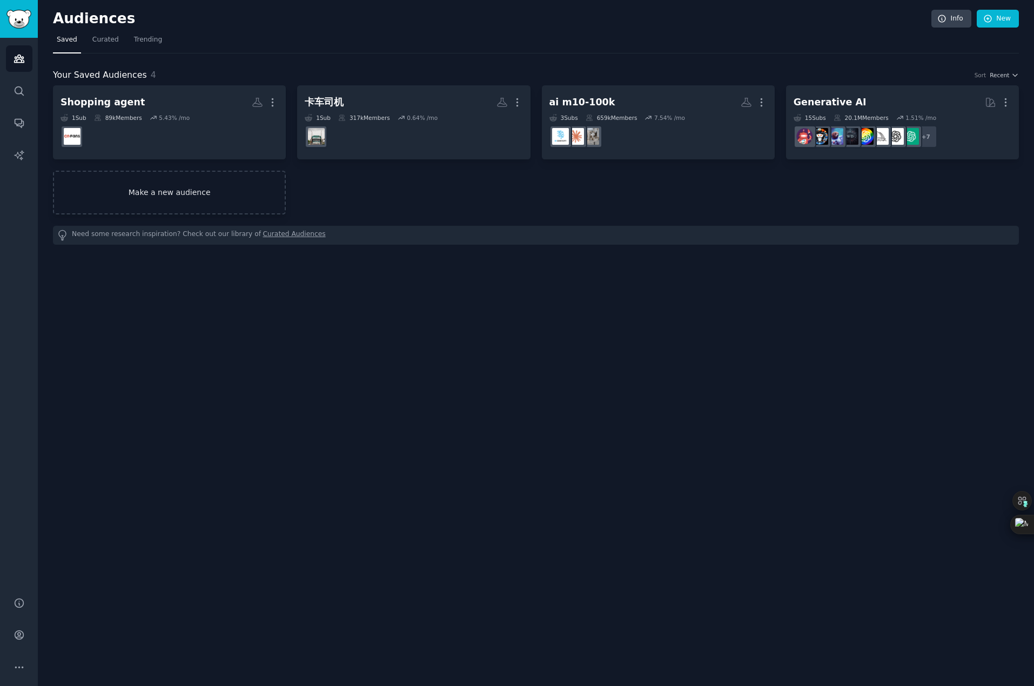
click at [222, 194] on link "Make a new audience" at bounding box center [169, 193] width 233 height 44
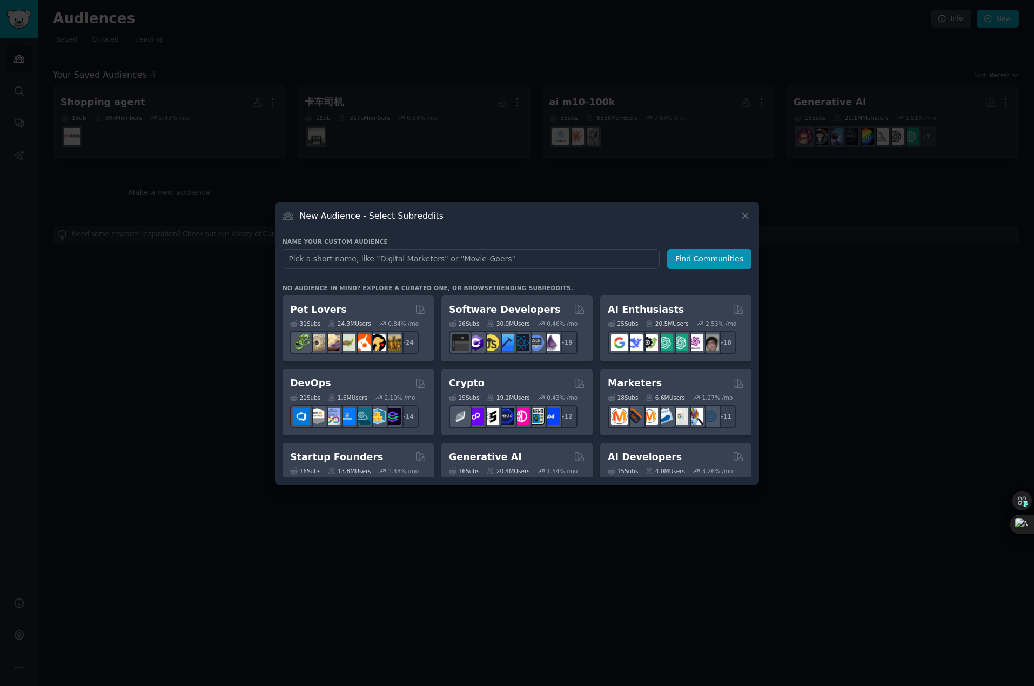
click at [208, 321] on div at bounding box center [517, 343] width 1034 height 686
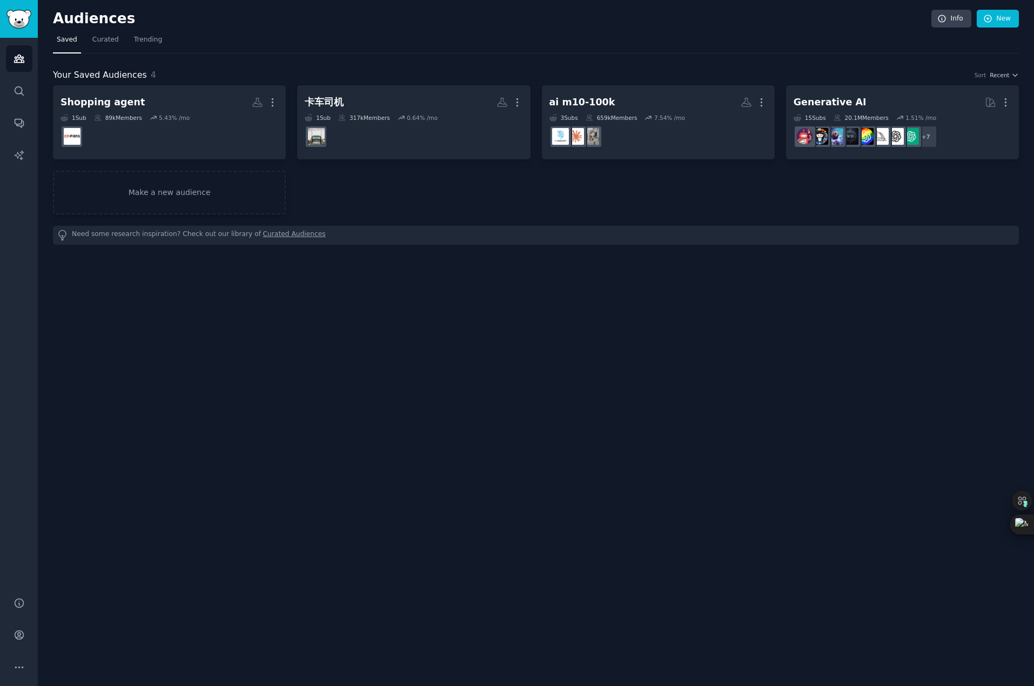
click at [633, 60] on div "Your Saved Audiences 4 Sort Recent Shopping agent More 1 Sub 89k Members 5.43 %…" at bounding box center [536, 148] width 966 height 191
